Goal: Information Seeking & Learning: Learn about a topic

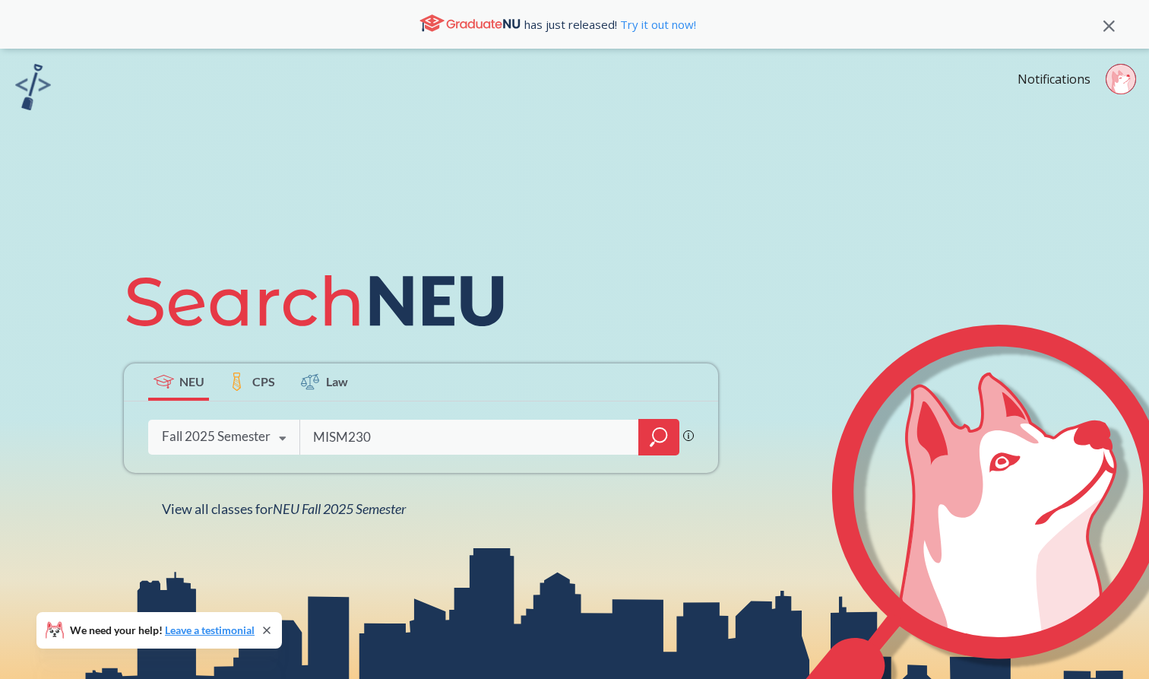
type input "MISM2301"
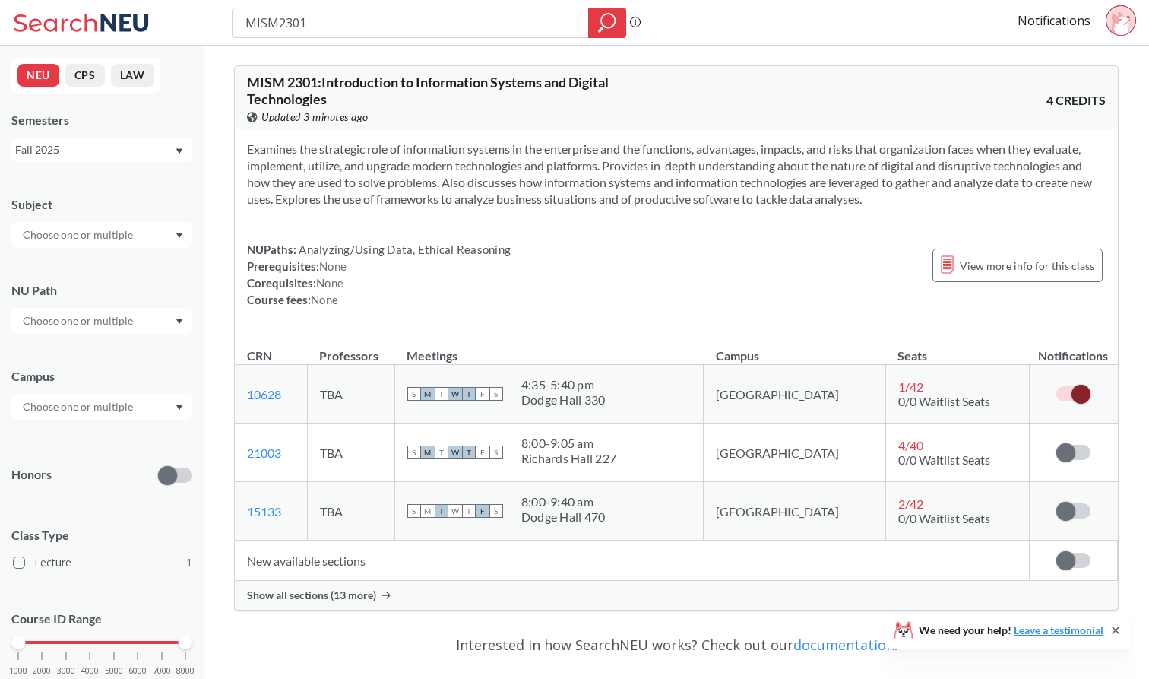
click at [898, 388] on span "1 / 42" at bounding box center [910, 386] width 25 height 14
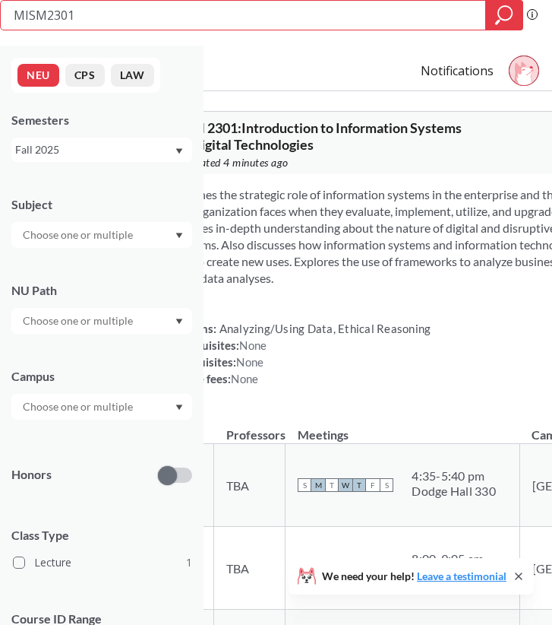
click at [251, 210] on section "Examines the strategic role of information systems in the enterprise and the fu…" at bounding box center [479, 236] width 625 height 100
click at [236, 123] on span "MISM 2301 : Introduction to Information Systems and Digital Technologies" at bounding box center [314, 135] width 295 height 33
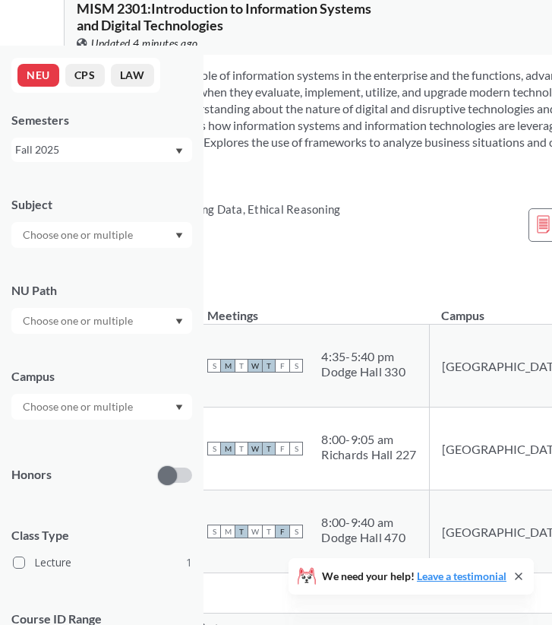
scroll to position [121, 90]
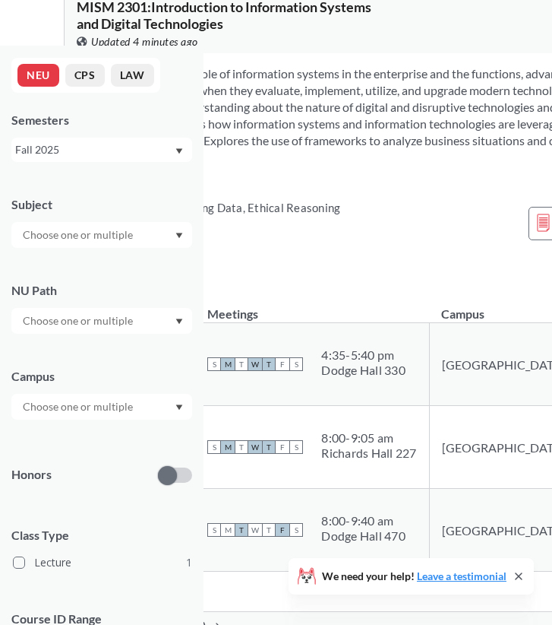
click at [306, 288] on div "Examines the strategic role of information systems in the enterprise and the fu…" at bounding box center [389, 171] width 649 height 237
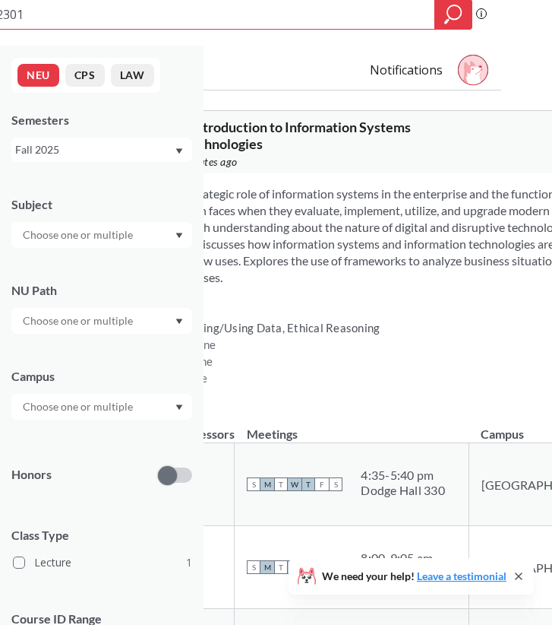
scroll to position [0, 51]
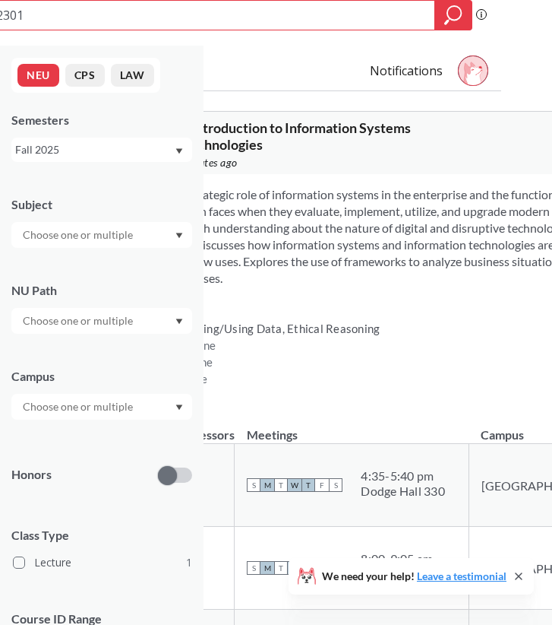
click at [46, 78] on button "NEU" at bounding box center [38, 75] width 42 height 23
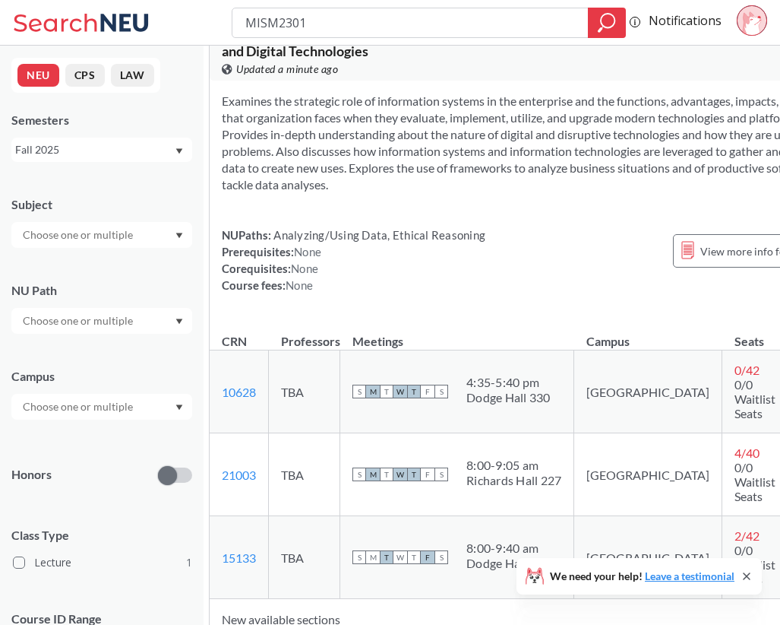
scroll to position [17, 25]
